Goal: Task Accomplishment & Management: Manage account settings

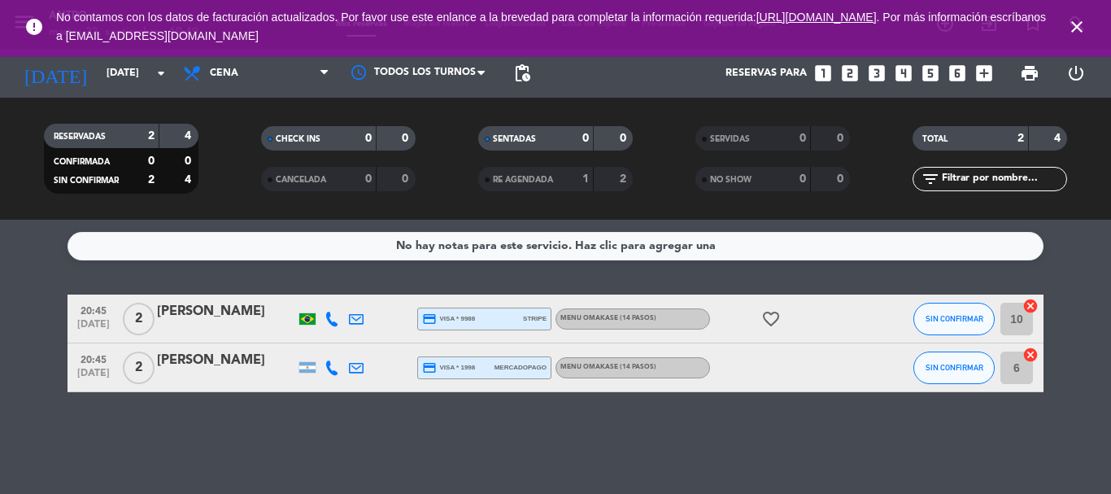
click at [594, 419] on div "No hay notas para este servicio. Haz clic para agregar una 20:45 [DATE] 2 [PERS…" at bounding box center [555, 357] width 1111 height 274
drag, startPoint x: 433, startPoint y: 133, endPoint x: 50, endPoint y: 434, distance: 487.5
click at [50, 434] on ng-component "menu ANTRO [DATE] 23. septiembre - 20:01 Mis reservas Mapa de mesas Disponibili…" at bounding box center [555, 247] width 1111 height 494
